Goal: Task Accomplishment & Management: Complete application form

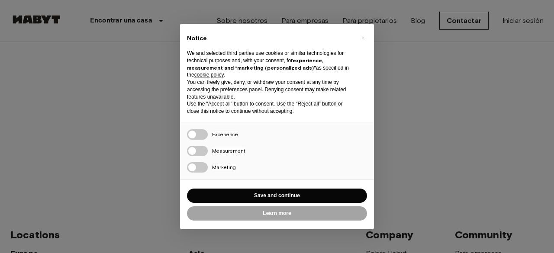
click at [392, 174] on div "× Notice We and selected third parties use cookies or similar technologies for …" at bounding box center [277, 126] width 554 height 253
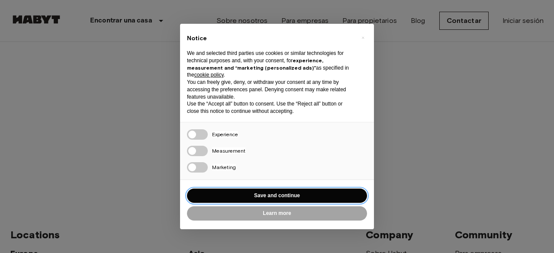
click at [314, 191] on button "Save and continue" at bounding box center [277, 196] width 180 height 14
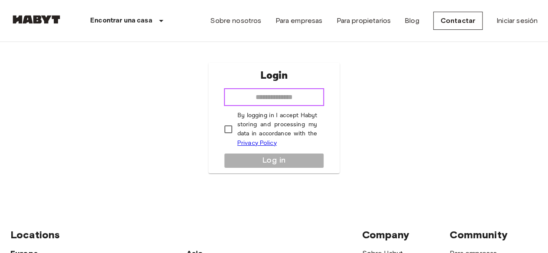
click at [280, 102] on input "email" at bounding box center [274, 97] width 100 height 17
type input "**********"
click at [254, 99] on input "email" at bounding box center [274, 97] width 100 height 17
type input "**********"
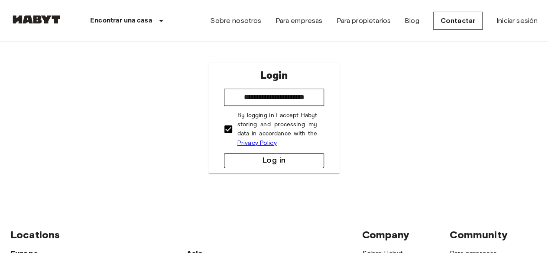
click at [270, 158] on button "Log in" at bounding box center [274, 160] width 100 height 15
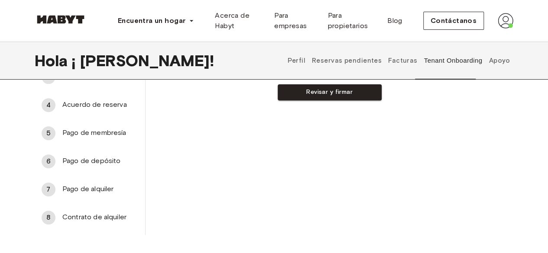
scroll to position [111, 0]
click at [90, 132] on font "Pago de membresía" at bounding box center [94, 132] width 64 height 8
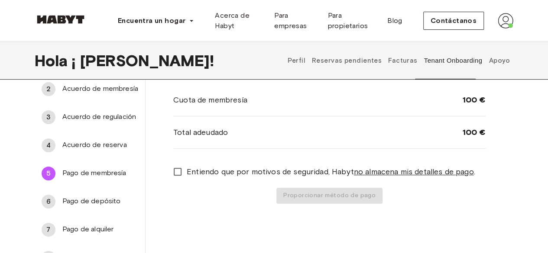
scroll to position [74, 0]
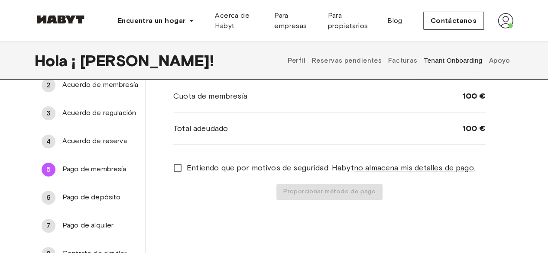
click at [83, 200] on span "Pago de depósito" at bounding box center [100, 197] width 76 height 11
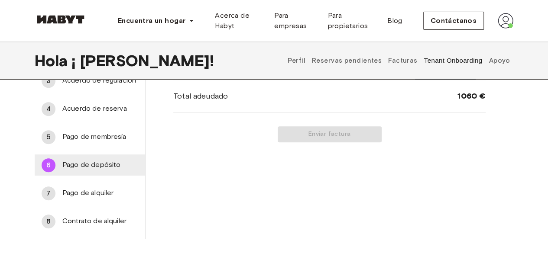
scroll to position [111, 0]
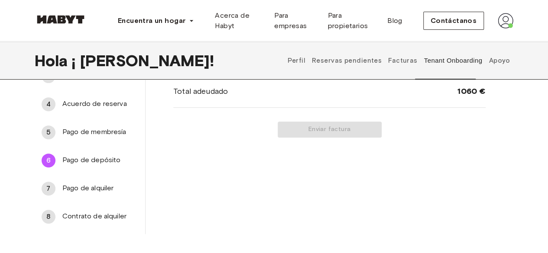
click at [97, 184] on font "Pago de alquiler" at bounding box center [87, 188] width 51 height 8
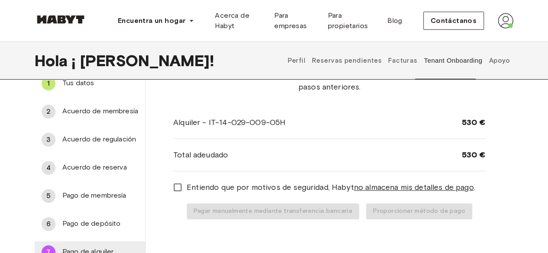
scroll to position [48, 0]
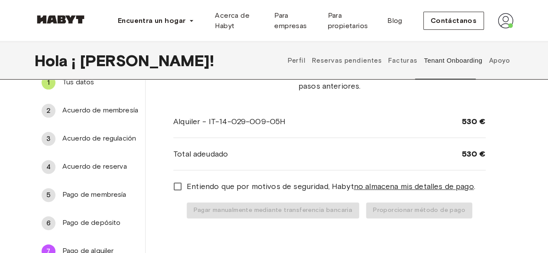
click at [105, 195] on font "Pago de membresía" at bounding box center [94, 195] width 64 height 8
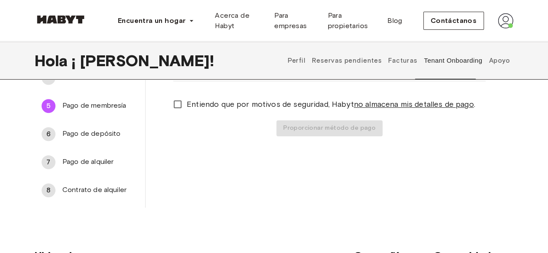
scroll to position [46, 0]
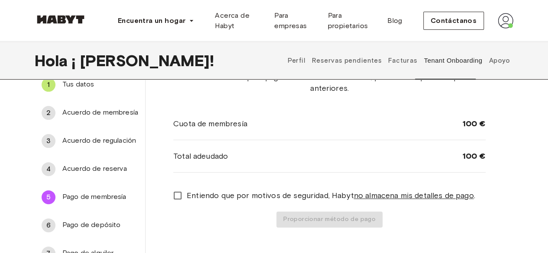
click at [93, 116] on span "Acuerdo de membresía" at bounding box center [100, 112] width 76 height 11
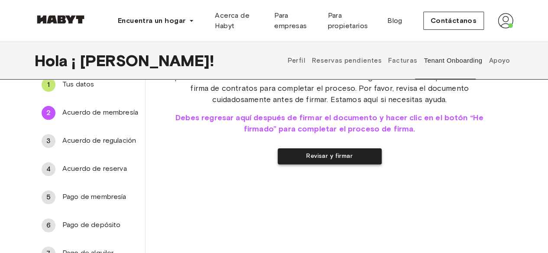
click at [329, 158] on font "Revisar y firmar" at bounding box center [329, 155] width 46 height 7
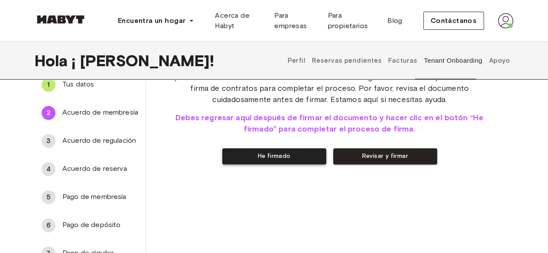
click at [270, 161] on font "He firmado" at bounding box center [274, 156] width 33 height 11
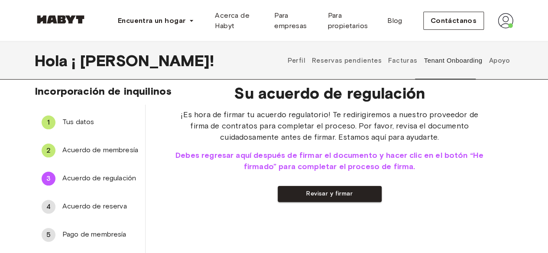
scroll to position [9, 0]
click at [359, 190] on button "Revisar y firmar" at bounding box center [330, 194] width 104 height 16
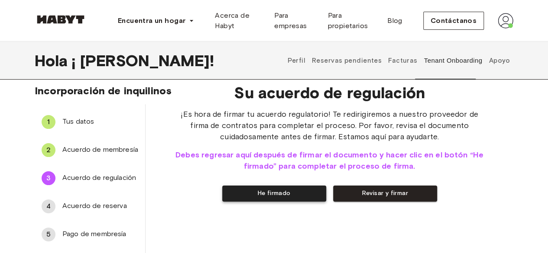
click at [282, 197] on font "He firmado" at bounding box center [274, 193] width 33 height 7
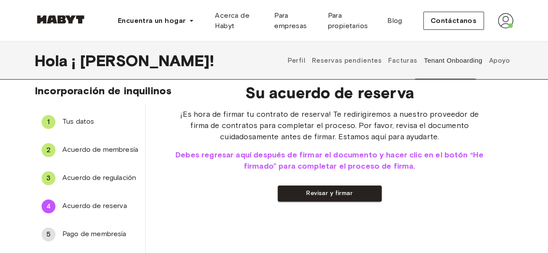
scroll to position [95, 0]
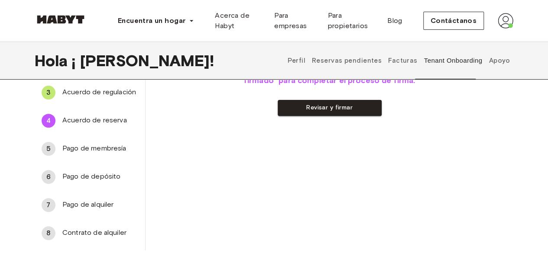
click at [85, 207] on font "Pago de alquiler" at bounding box center [87, 204] width 51 height 8
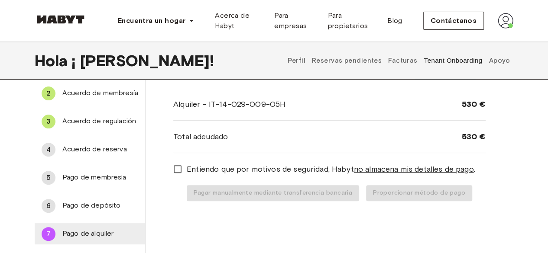
scroll to position [62, 0]
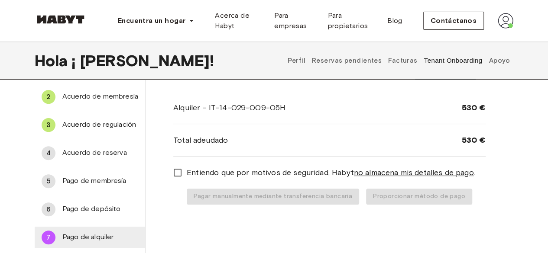
click at [85, 207] on font "Pago de depósito" at bounding box center [91, 209] width 58 height 8
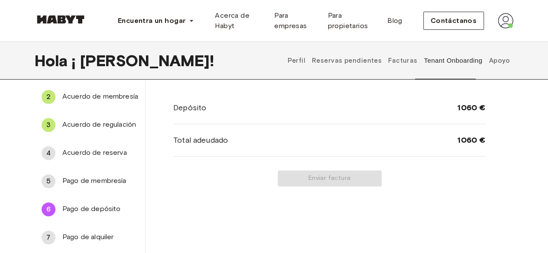
click at [83, 235] on font "Pago de alquiler" at bounding box center [87, 237] width 51 height 8
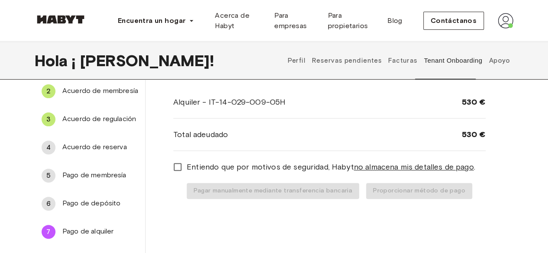
scroll to position [68, 0]
click at [108, 153] on div "4 Acuerdo de reserva" at bounding box center [90, 146] width 110 height 21
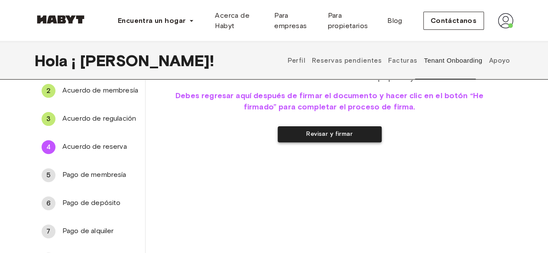
click at [304, 129] on button "Revisar y firmar" at bounding box center [330, 134] width 104 height 16
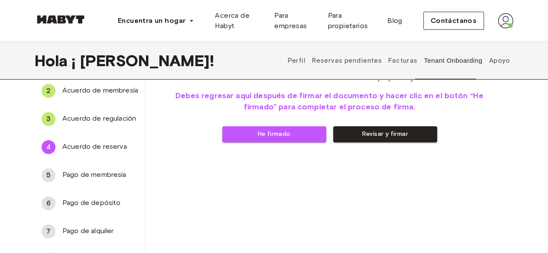
scroll to position [0, 0]
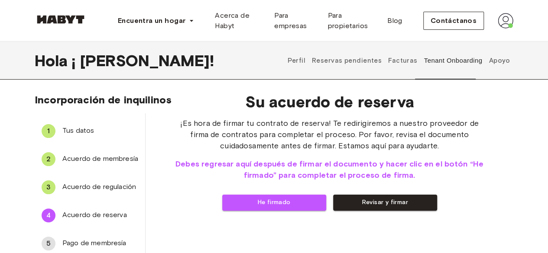
click at [72, 129] on font "Tus datos" at bounding box center [78, 130] width 32 height 8
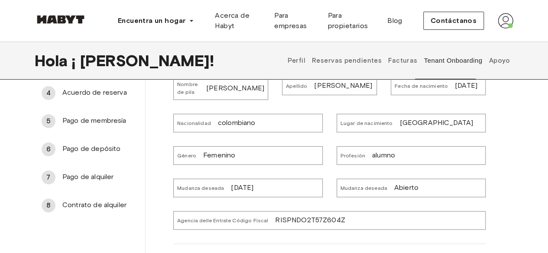
scroll to position [126, 0]
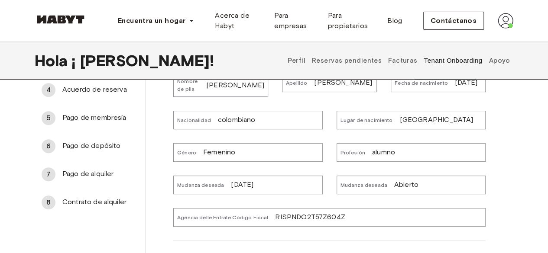
click at [276, 213] on font "RISPNDO2T57Z604Z" at bounding box center [310, 217] width 70 height 8
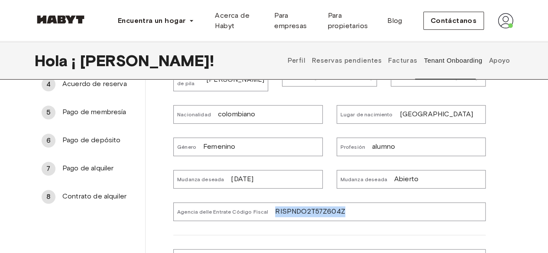
scroll to position [132, 0]
click at [276, 207] on font "RISPNDO2T57Z604Z" at bounding box center [310, 211] width 70 height 8
click at [360, 202] on div "Agencia delle Entrate Código Fiscal RISPNDO2T57Z604Z" at bounding box center [329, 211] width 312 height 19
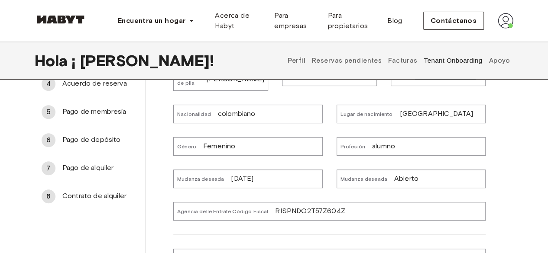
click at [360, 202] on div "Agencia delle Entrate Código Fiscal RISPNDO2T57Z604Z" at bounding box center [329, 211] width 312 height 19
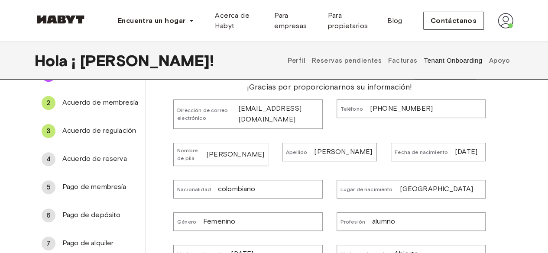
scroll to position [0, 0]
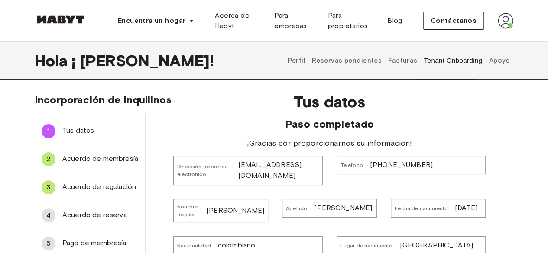
click at [497, 61] on font "Apoyo" at bounding box center [498, 61] width 21 height 8
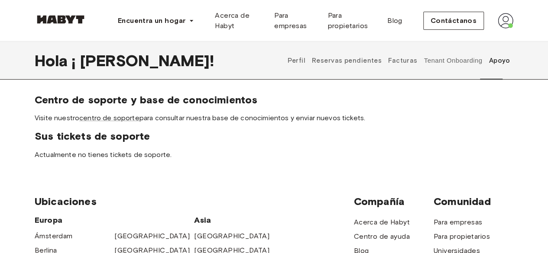
click at [439, 57] on button "Tenant Onboarding" at bounding box center [453, 61] width 61 height 38
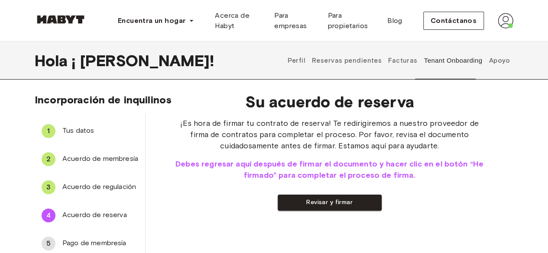
click at [403, 63] on font "Facturas" at bounding box center [402, 61] width 29 height 8
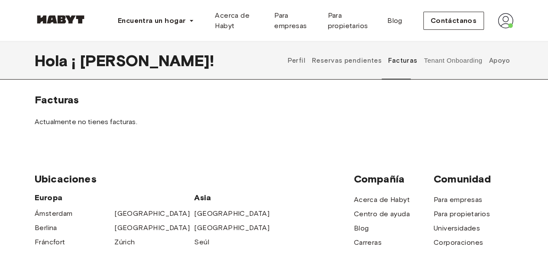
click at [360, 61] on font "Reservas pendientes" at bounding box center [347, 61] width 70 height 8
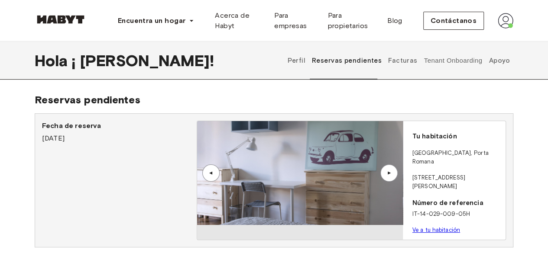
click at [307, 53] on button "Perfil" at bounding box center [297, 61] width 20 height 38
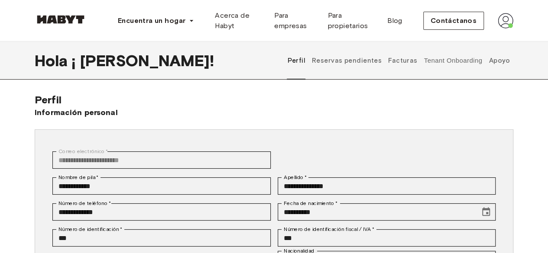
click at [417, 61] on font "Facturas" at bounding box center [402, 61] width 29 height 8
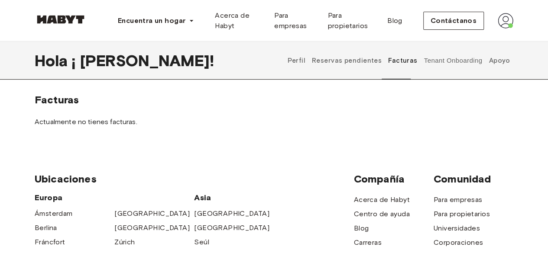
click at [453, 59] on button "Tenant Onboarding" at bounding box center [453, 61] width 61 height 38
